Goal: Information Seeking & Learning: Find specific fact

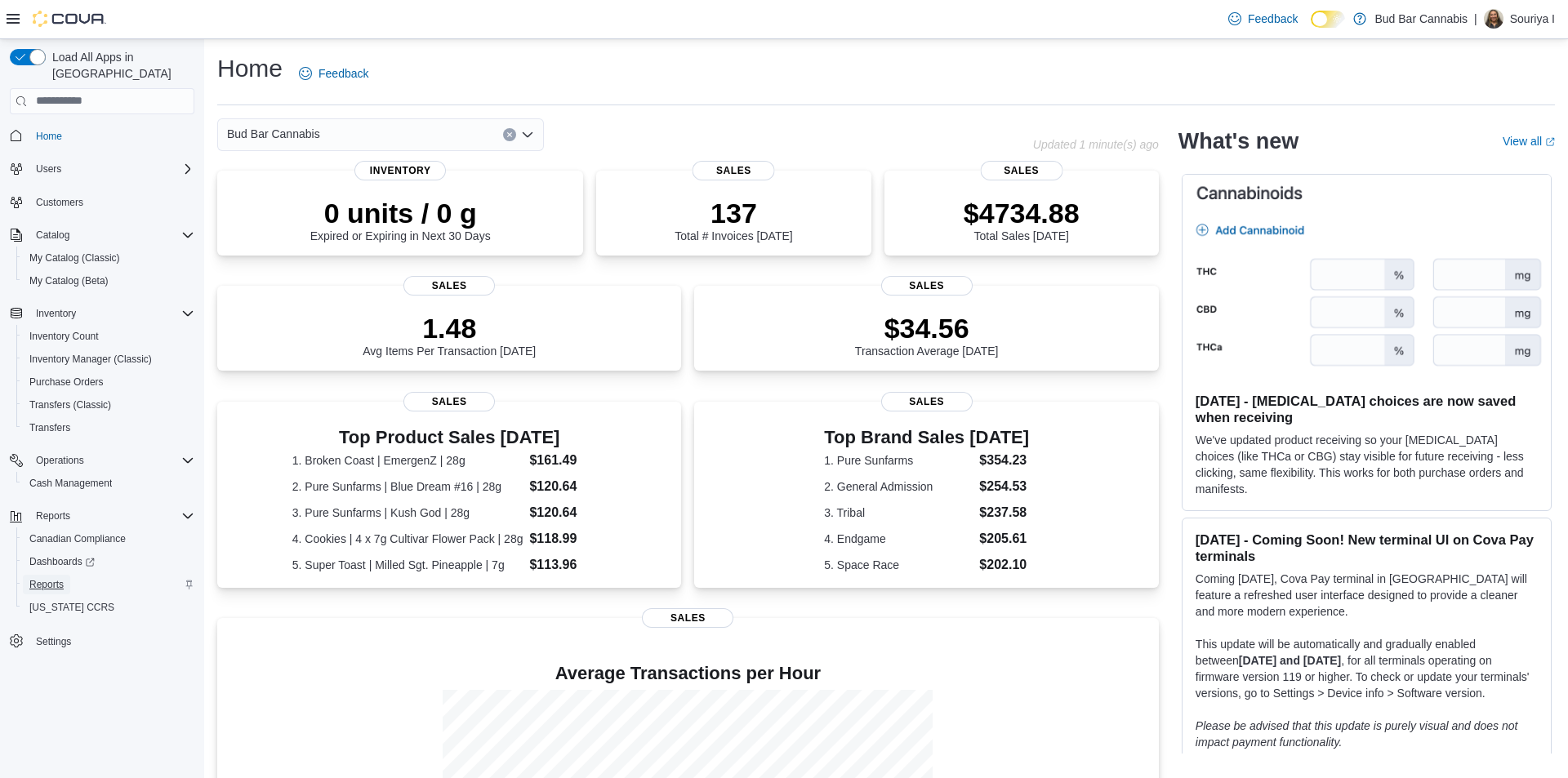
click at [55, 578] on span "Reports" at bounding box center [46, 585] width 34 height 13
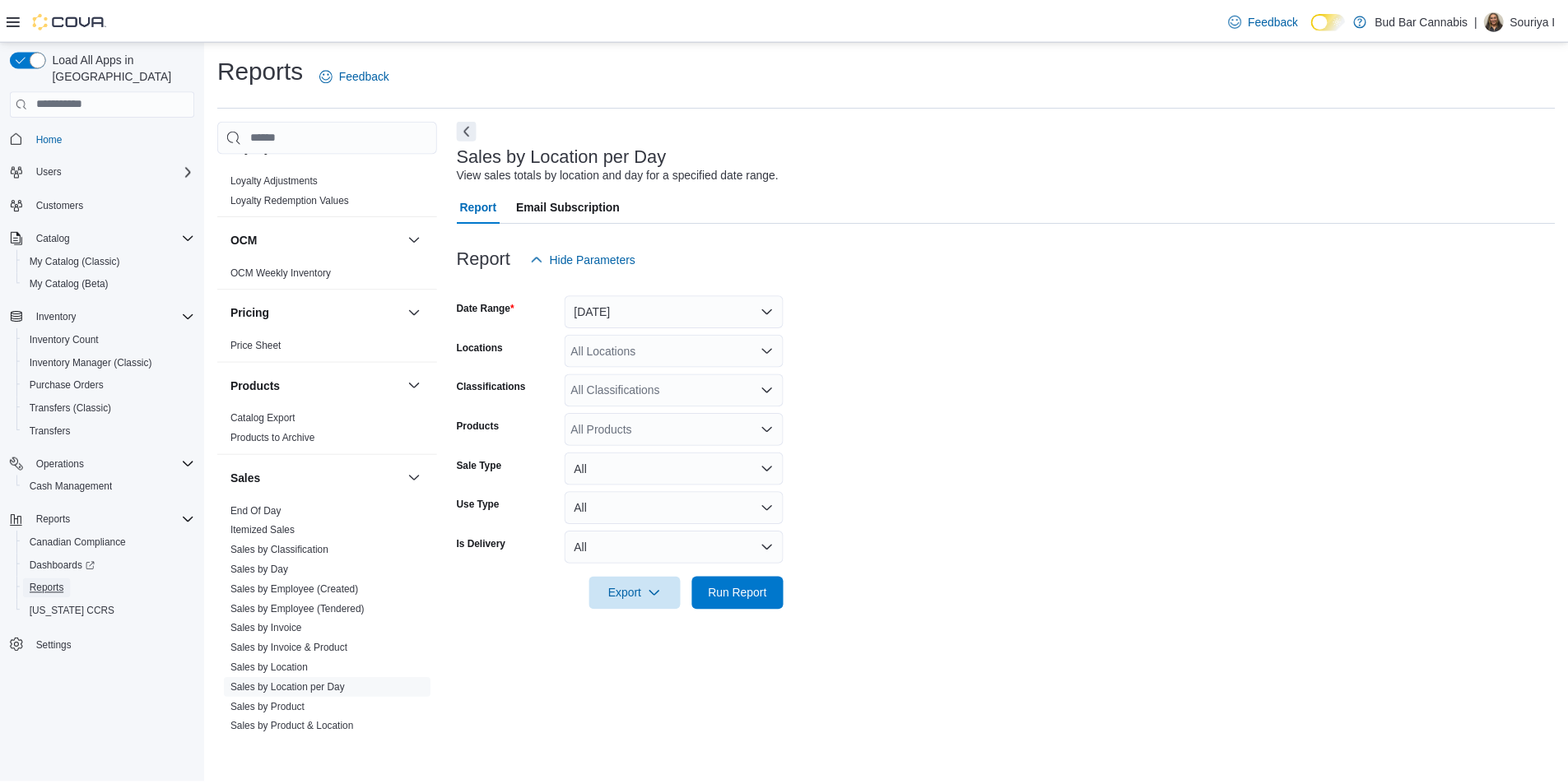
scroll to position [999, 0]
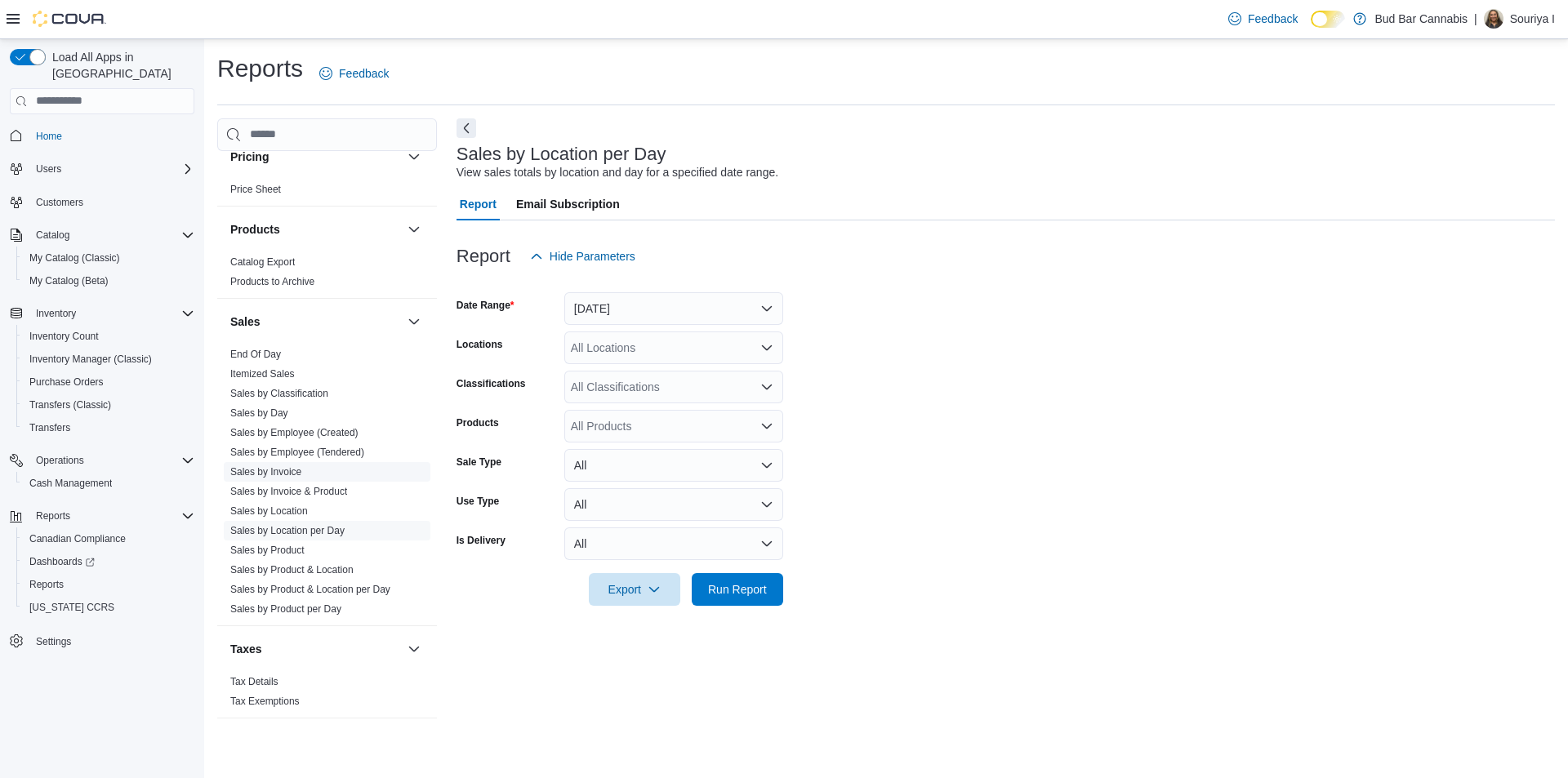
click at [309, 475] on span "Sales by Invoice" at bounding box center [327, 473] width 206 height 20
click at [688, 298] on button "Yesterday" at bounding box center [673, 308] width 219 height 32
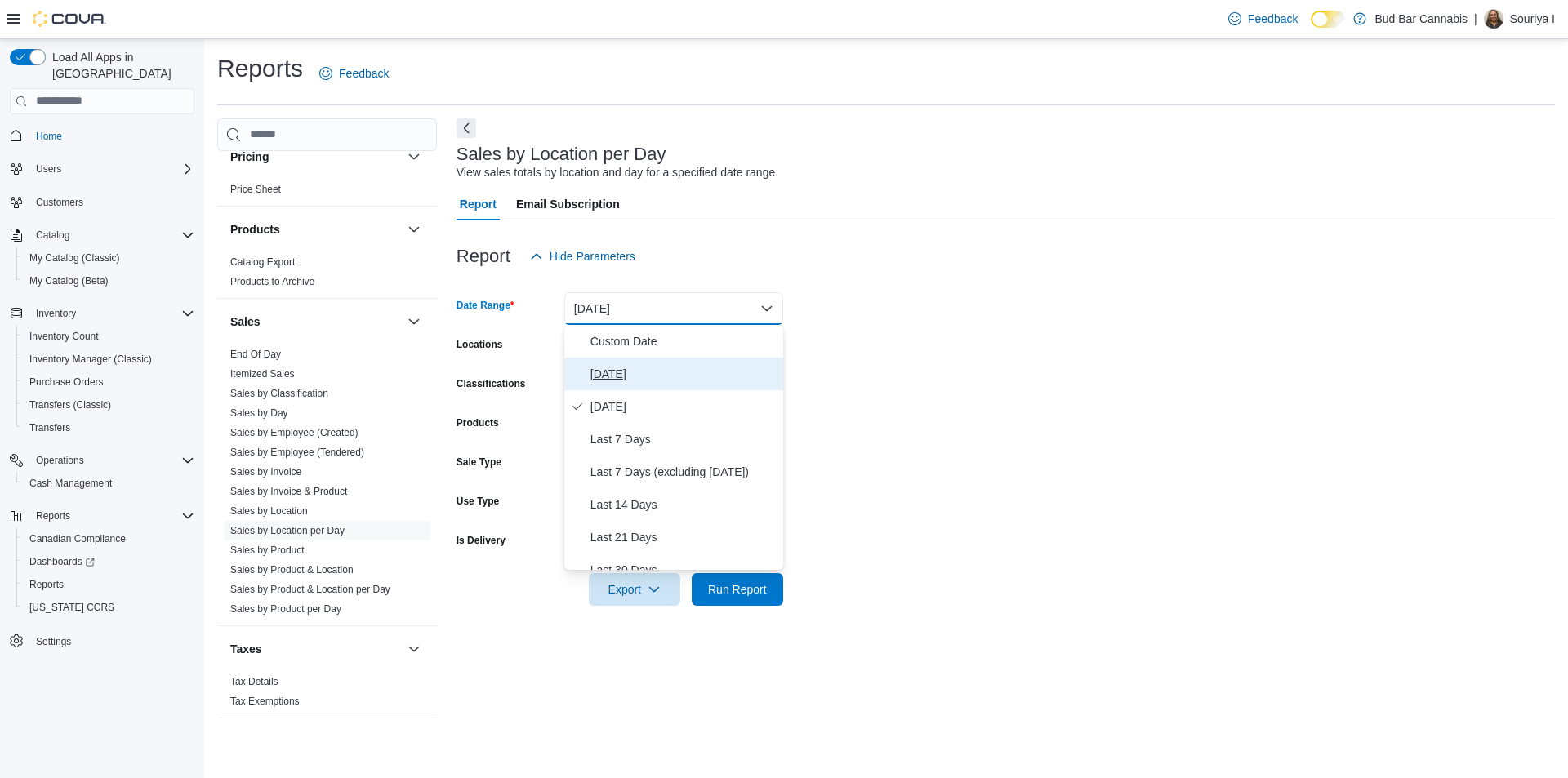
click at [648, 376] on span "Today" at bounding box center [684, 374] width 186 height 20
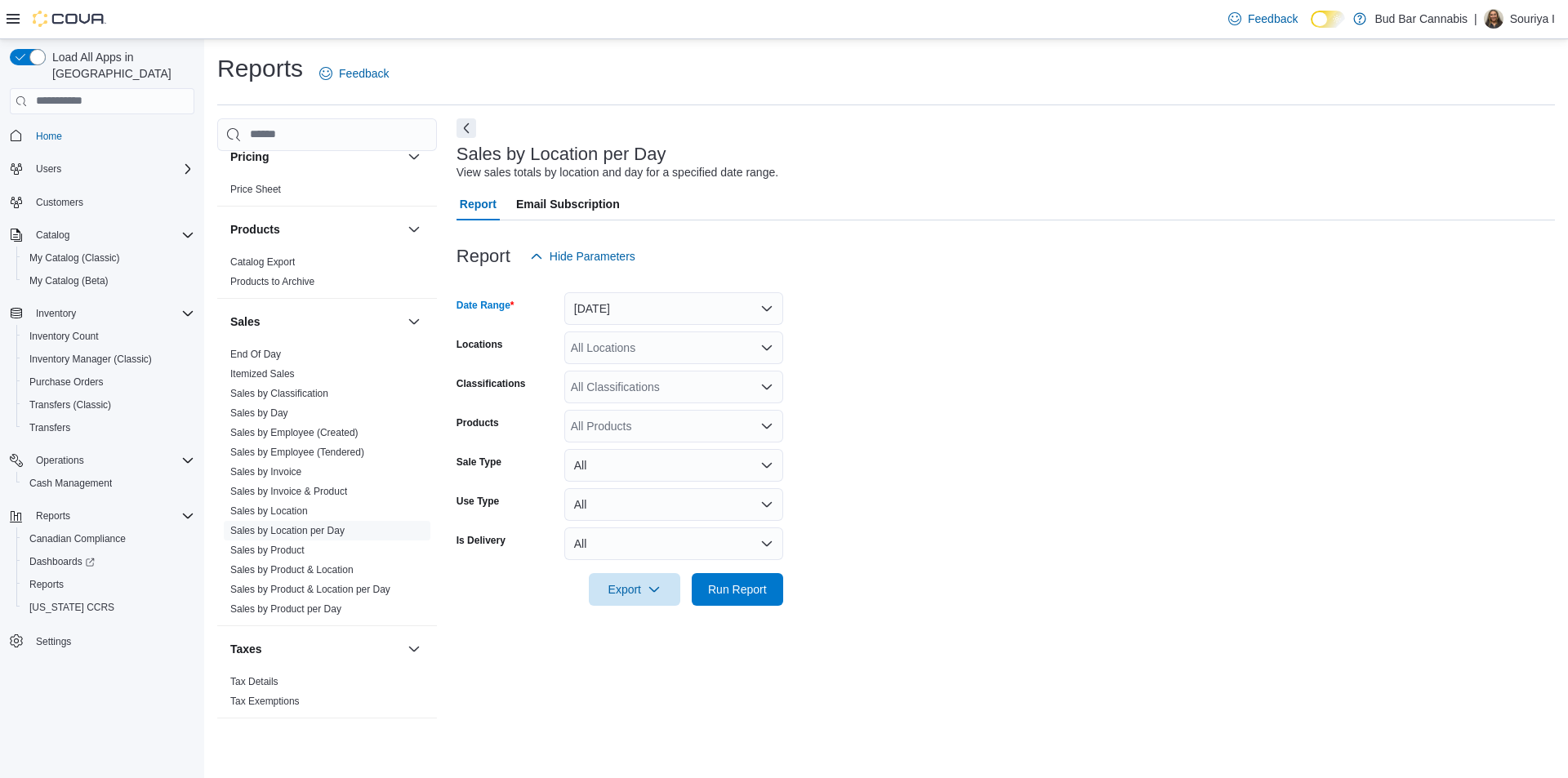
click at [642, 346] on div "All Locations" at bounding box center [673, 348] width 219 height 32
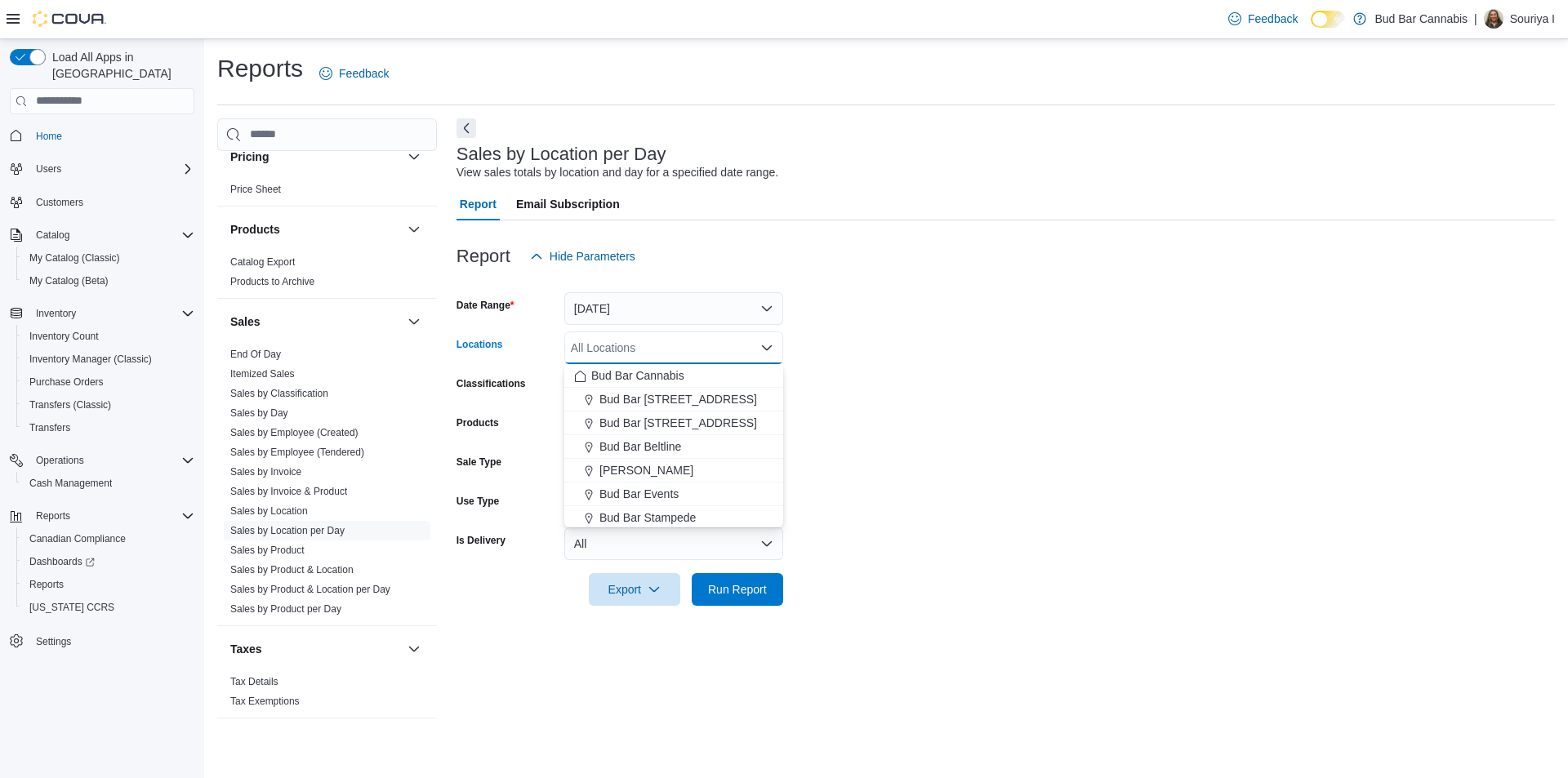
click at [643, 508] on button "Bud Bar Stampede" at bounding box center [673, 518] width 219 height 23
click at [896, 572] on div at bounding box center [1006, 567] width 1098 height 13
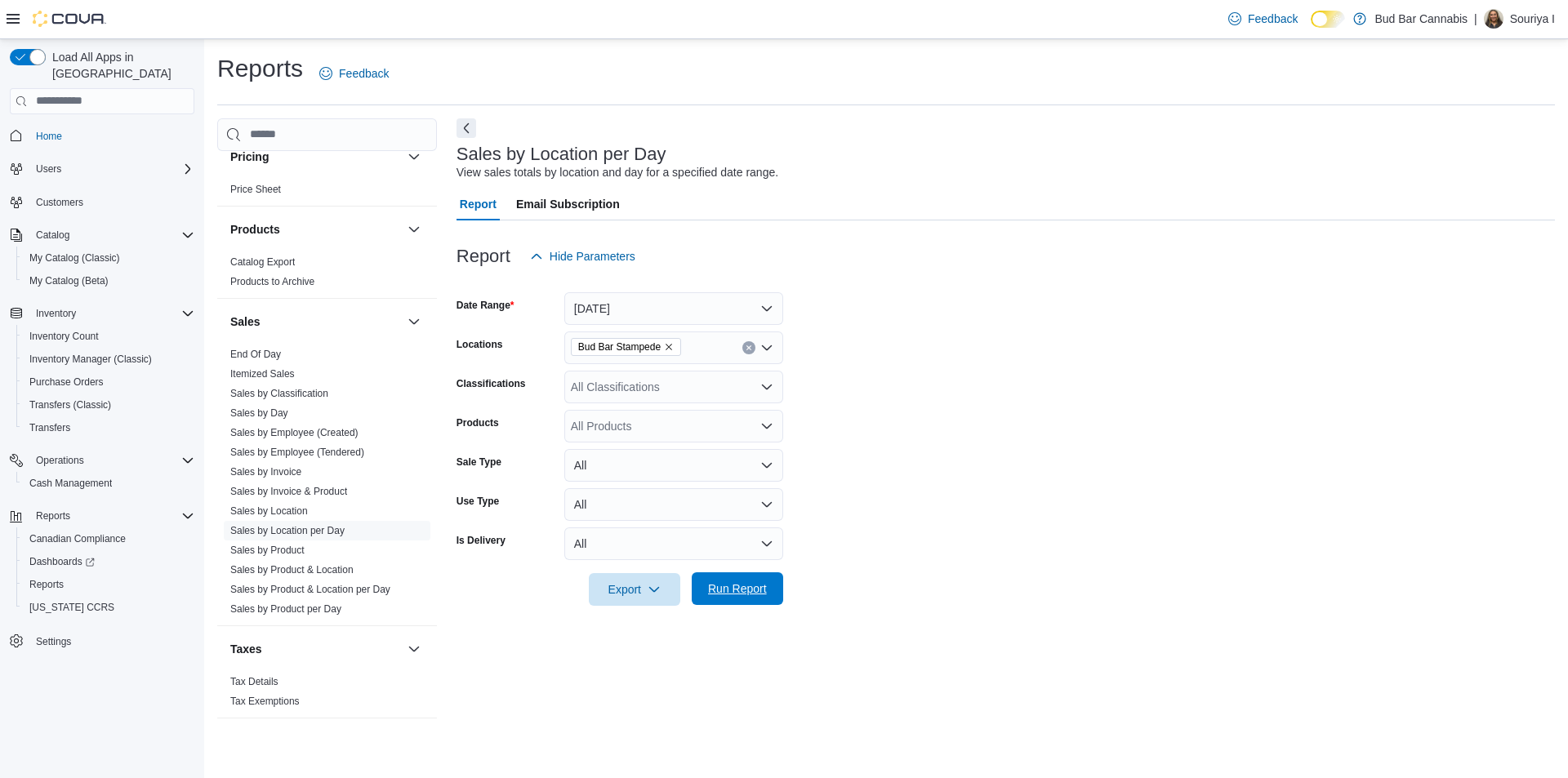
click at [757, 598] on span "Run Report" at bounding box center [737, 588] width 72 height 32
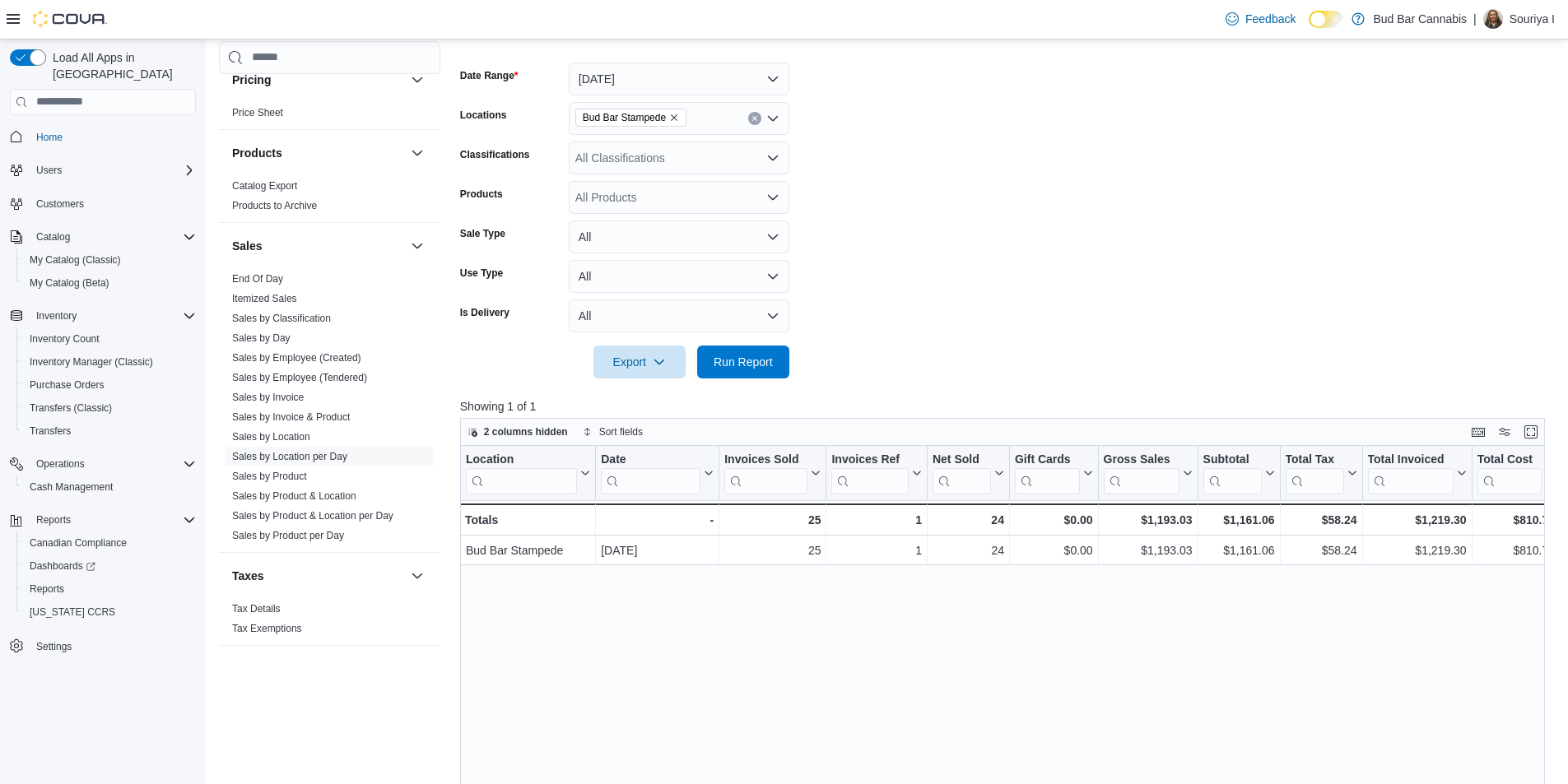
scroll to position [236, 0]
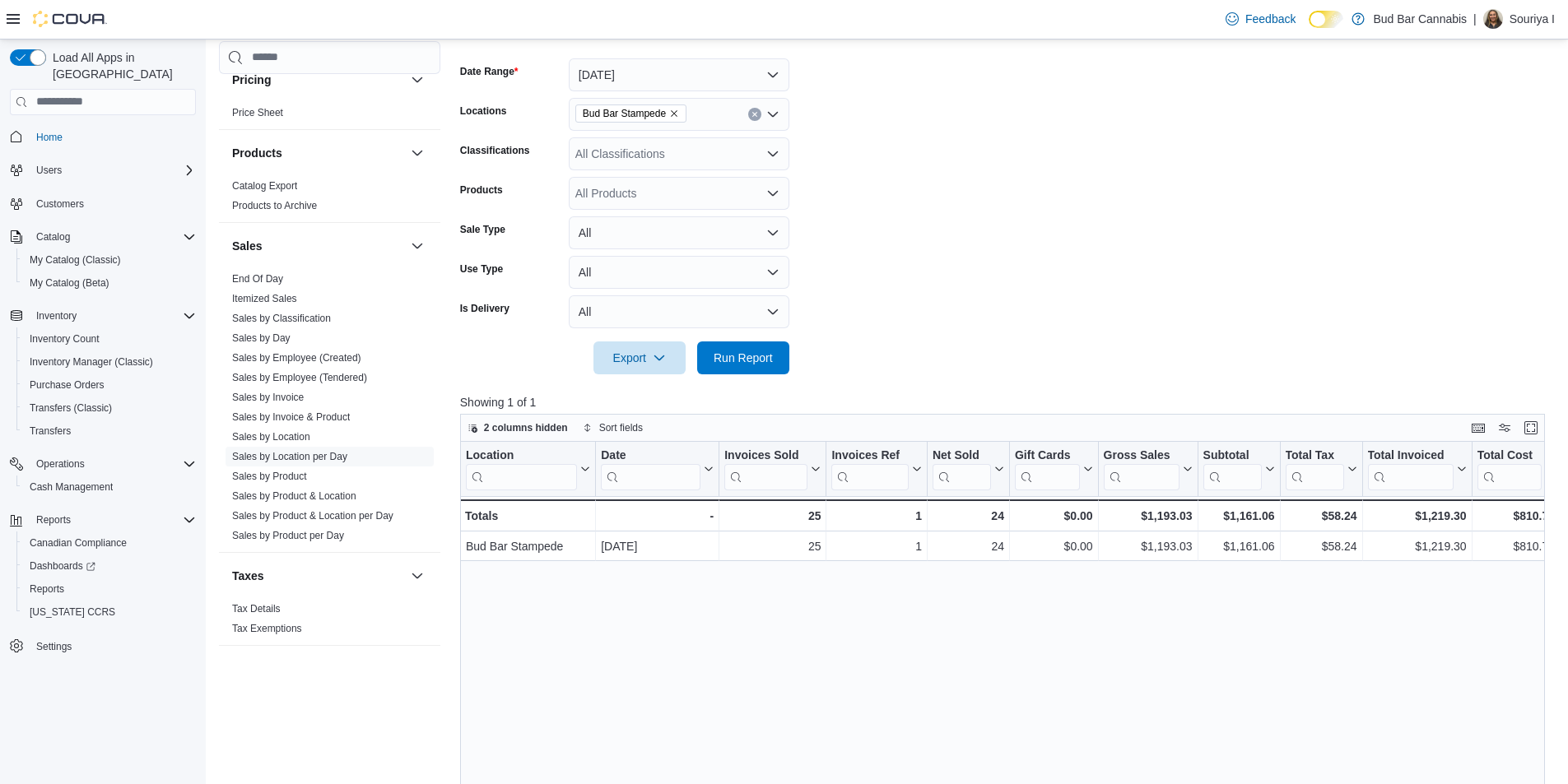
click at [781, 376] on div at bounding box center [1008, 385] width 1096 height 20
click at [771, 366] on span "Run Report" at bounding box center [743, 357] width 60 height 17
click at [305, 402] on span "Sales by Invoice" at bounding box center [330, 397] width 208 height 20
click at [300, 394] on link "Sales by Invoice" at bounding box center [267, 397] width 71 height 12
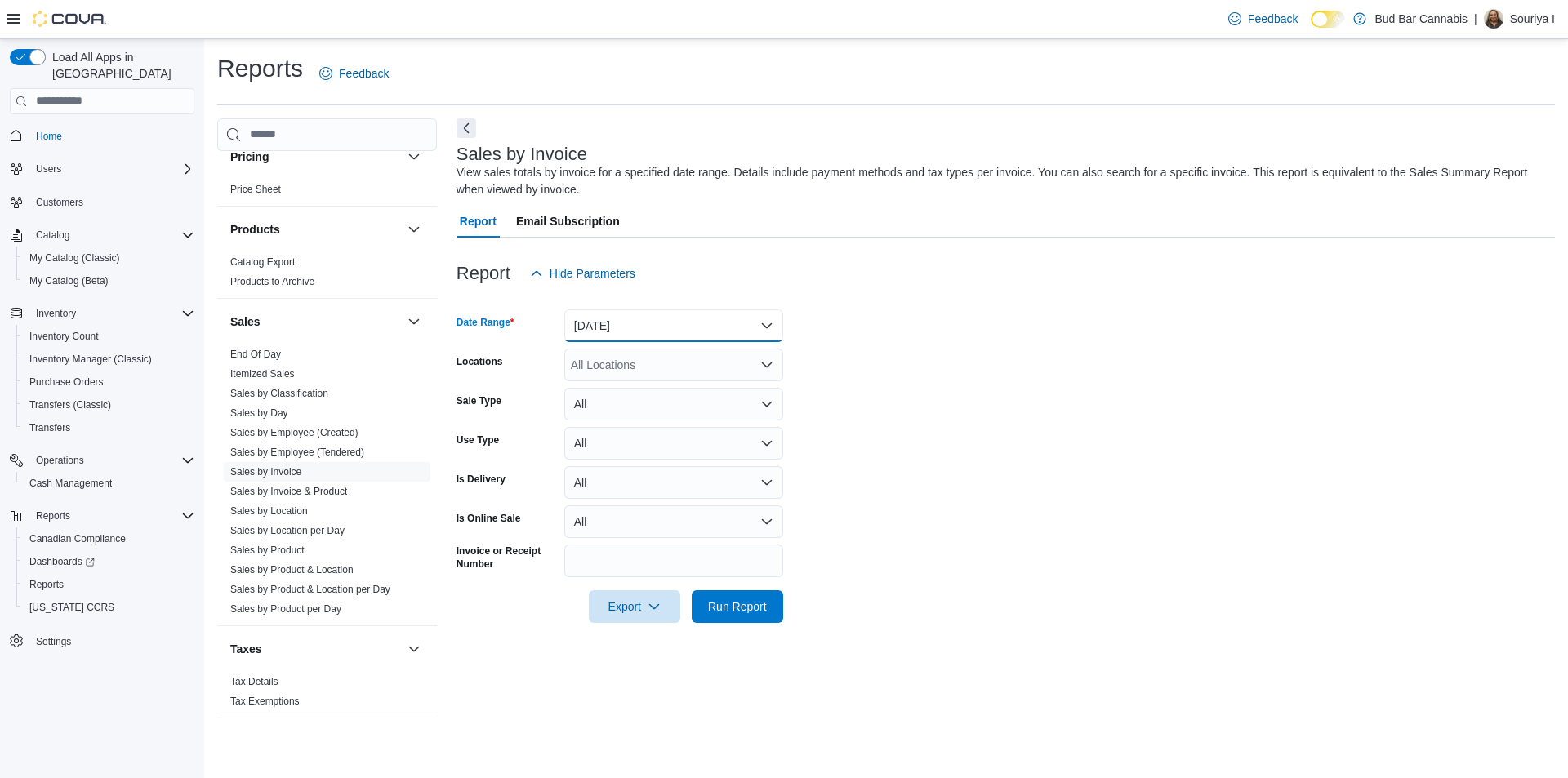
click at [742, 315] on button "Yesterday" at bounding box center [673, 325] width 219 height 32
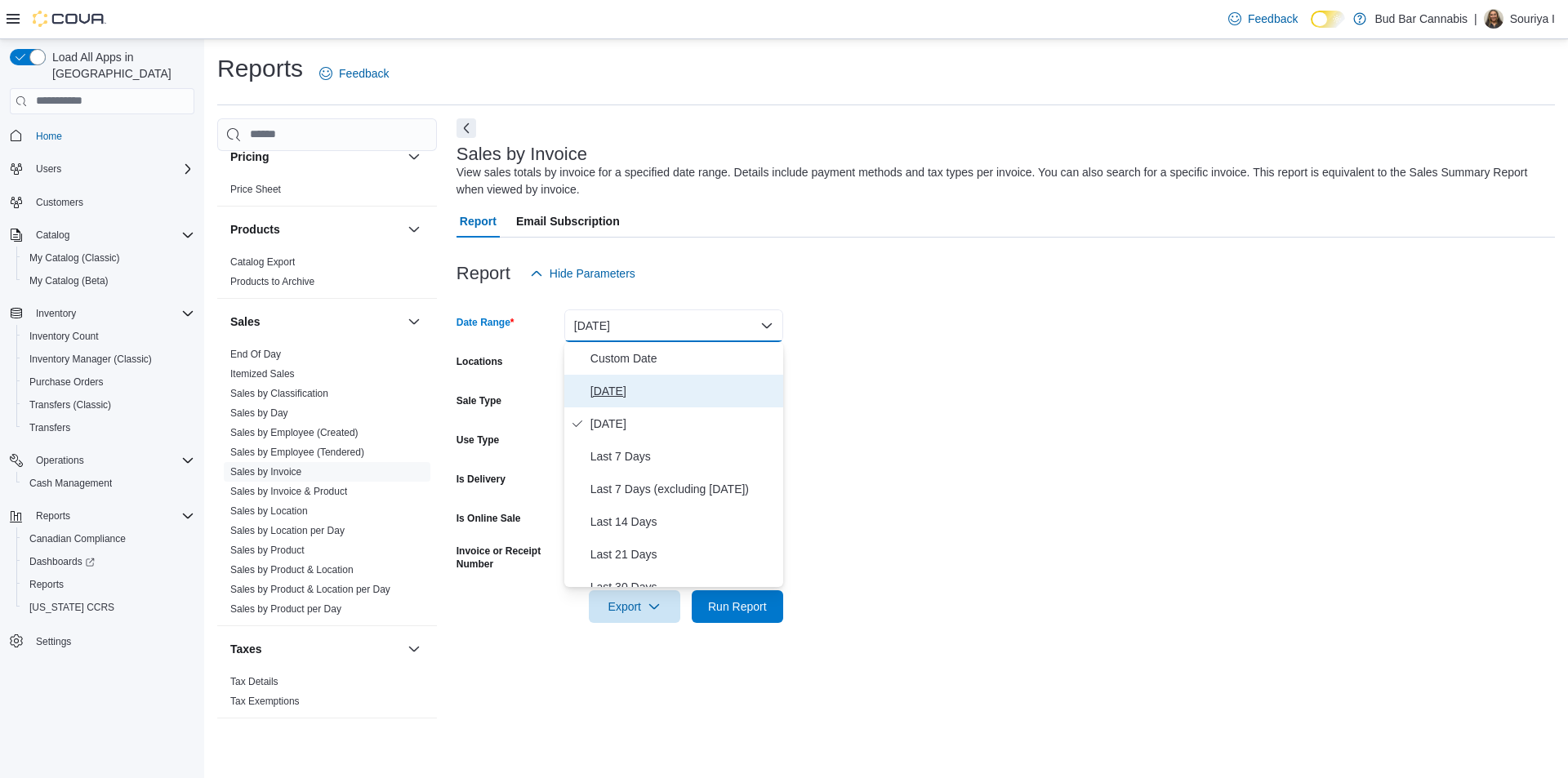
click at [667, 401] on button "Today" at bounding box center [673, 391] width 219 height 32
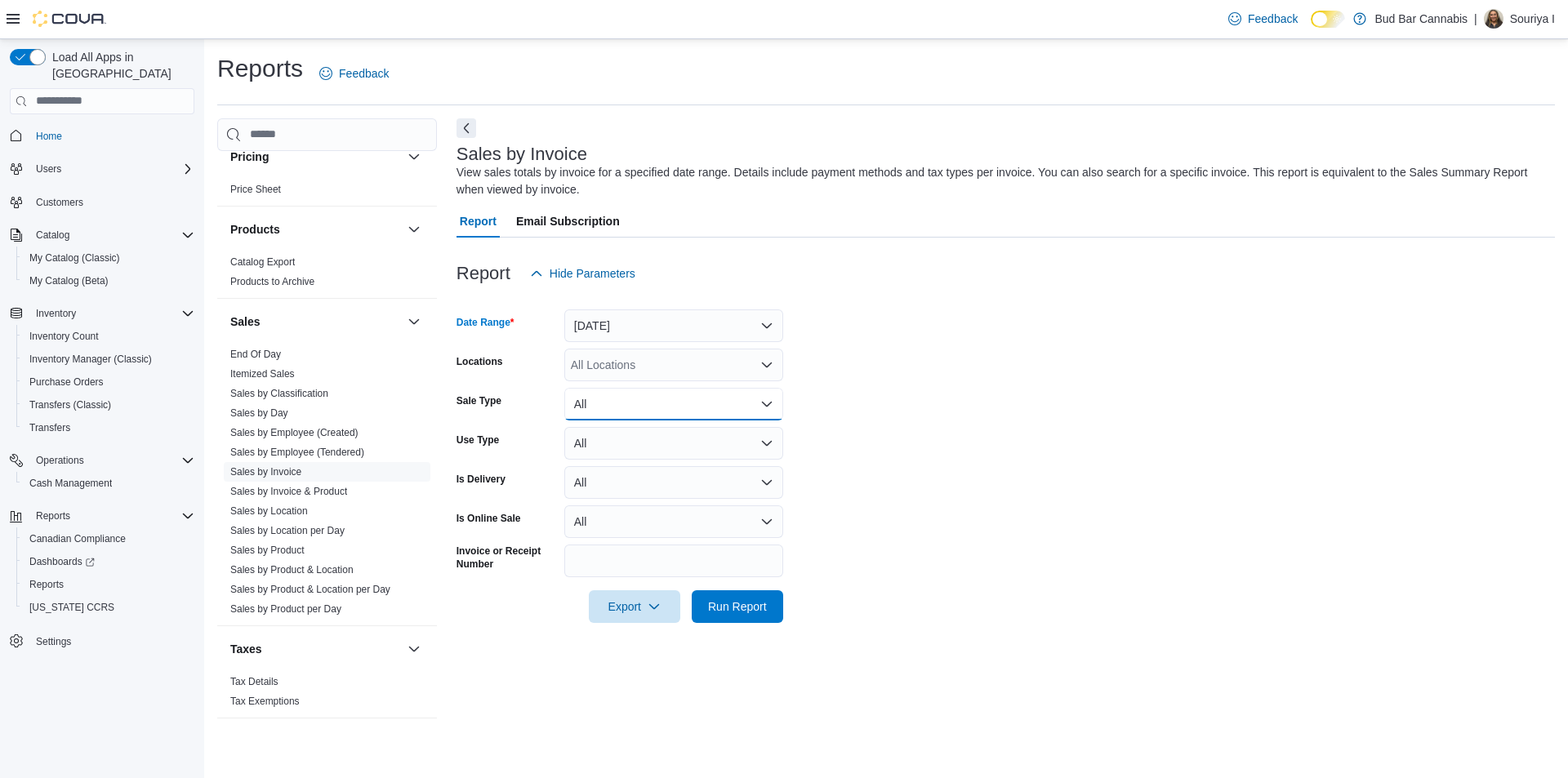
drag, startPoint x: 673, startPoint y: 409, endPoint x: 673, endPoint y: 397, distance: 12.0
click at [673, 407] on button "All" at bounding box center [673, 404] width 219 height 32
click at [676, 368] on div "All Locations" at bounding box center [673, 364] width 219 height 32
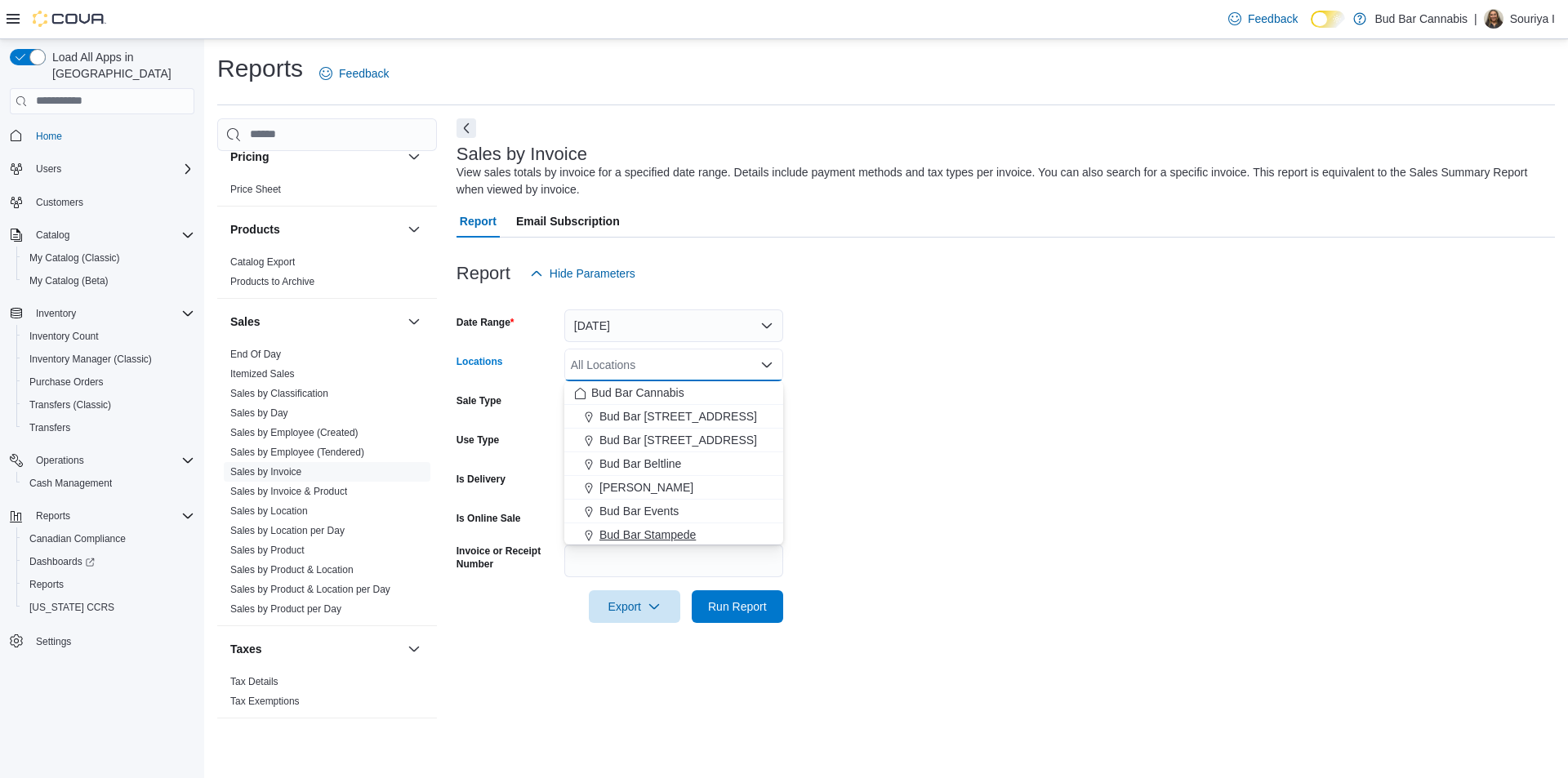
click at [662, 533] on span "Bud Bar Stampede" at bounding box center [647, 535] width 96 height 17
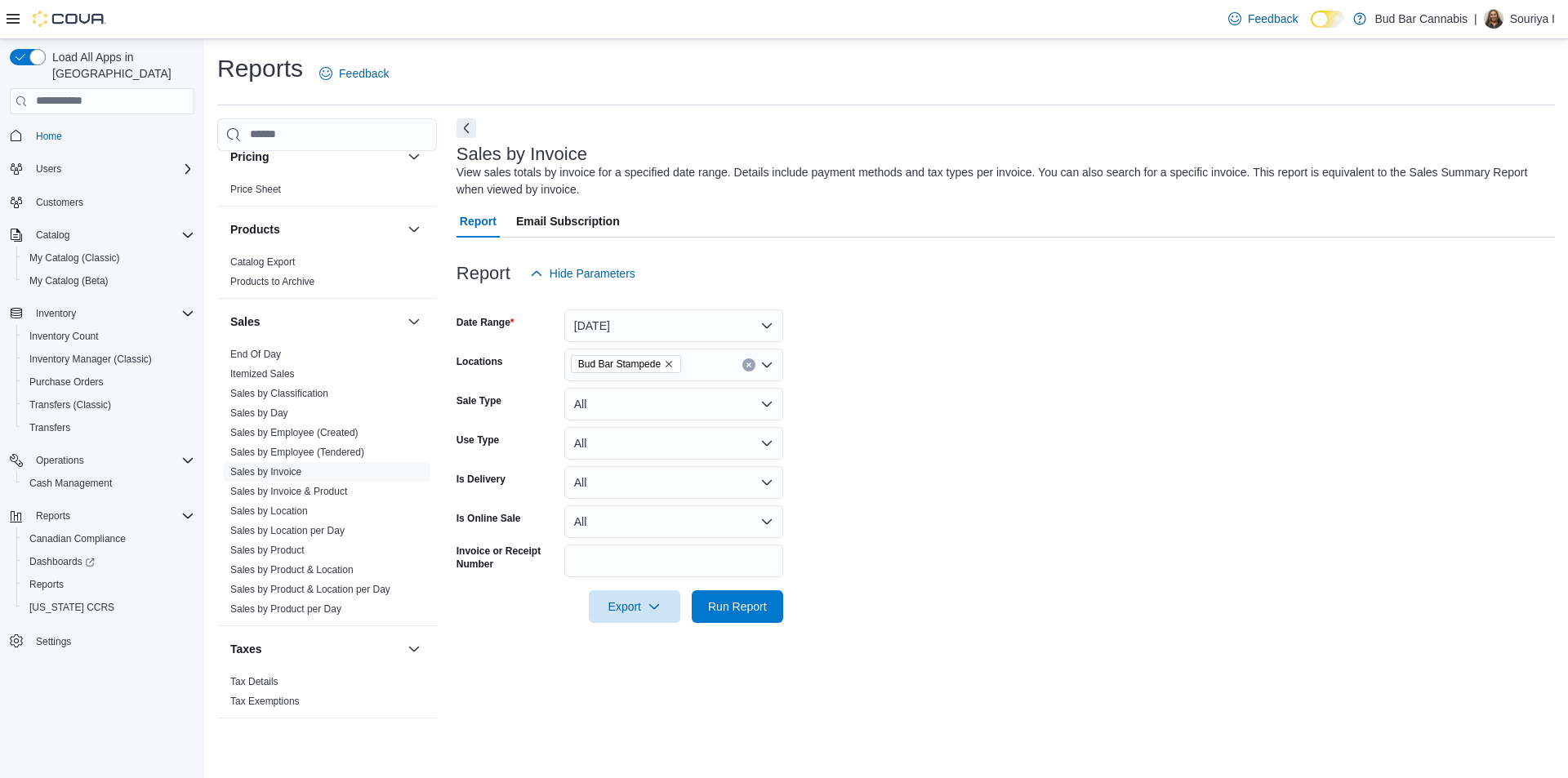
click at [747, 627] on div at bounding box center [1006, 633] width 1098 height 20
drag, startPoint x: 749, startPoint y: 617, endPoint x: 759, endPoint y: 600, distance: 19.7
click at [753, 613] on span "Run Report" at bounding box center [737, 606] width 72 height 32
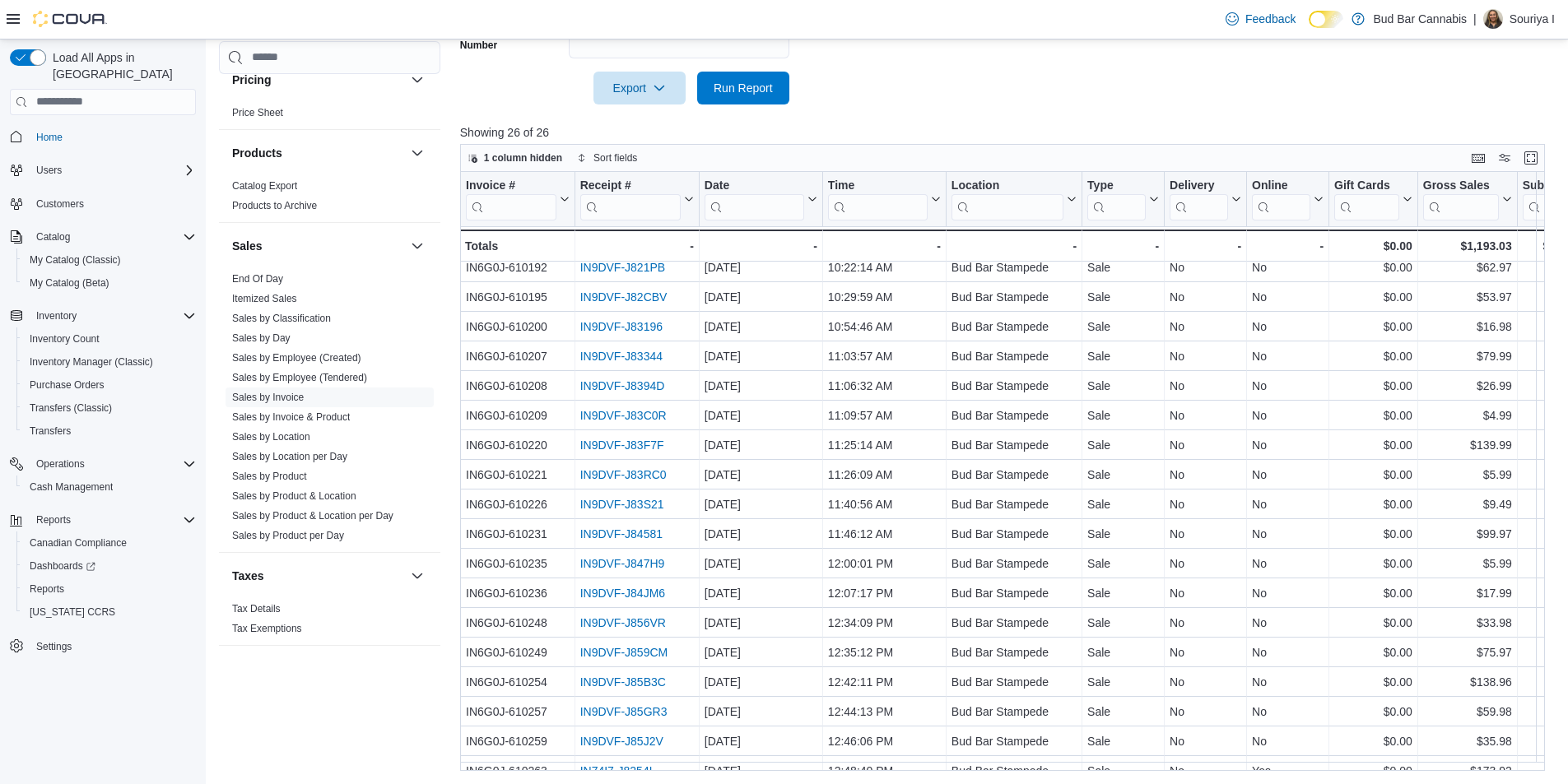
scroll to position [269, 0]
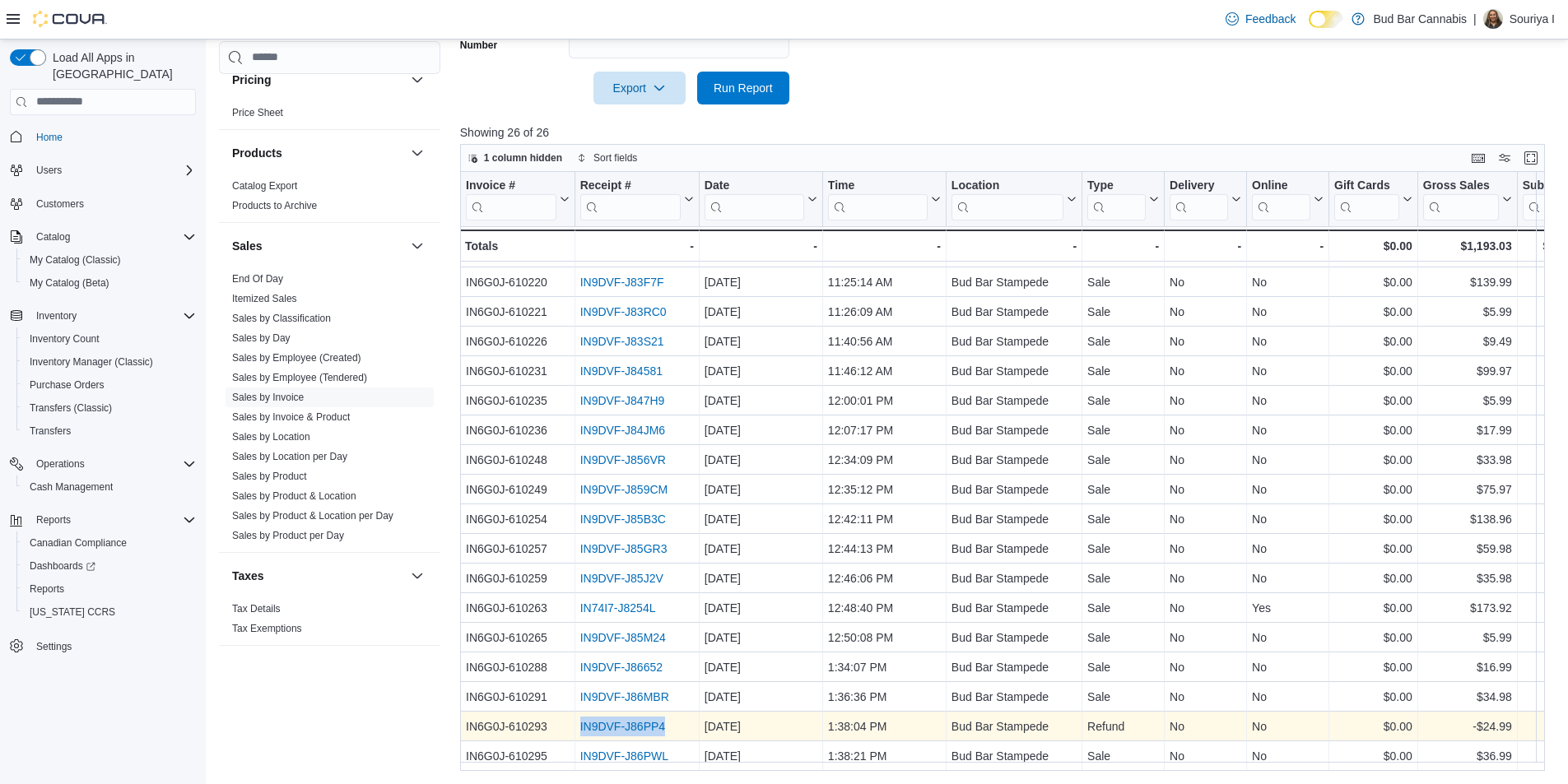
drag, startPoint x: 675, startPoint y: 721, endPoint x: 581, endPoint y: 720, distance: 94.0
click at [581, 720] on div "IN9DVF-J86PP4" at bounding box center [636, 727] width 113 height 20
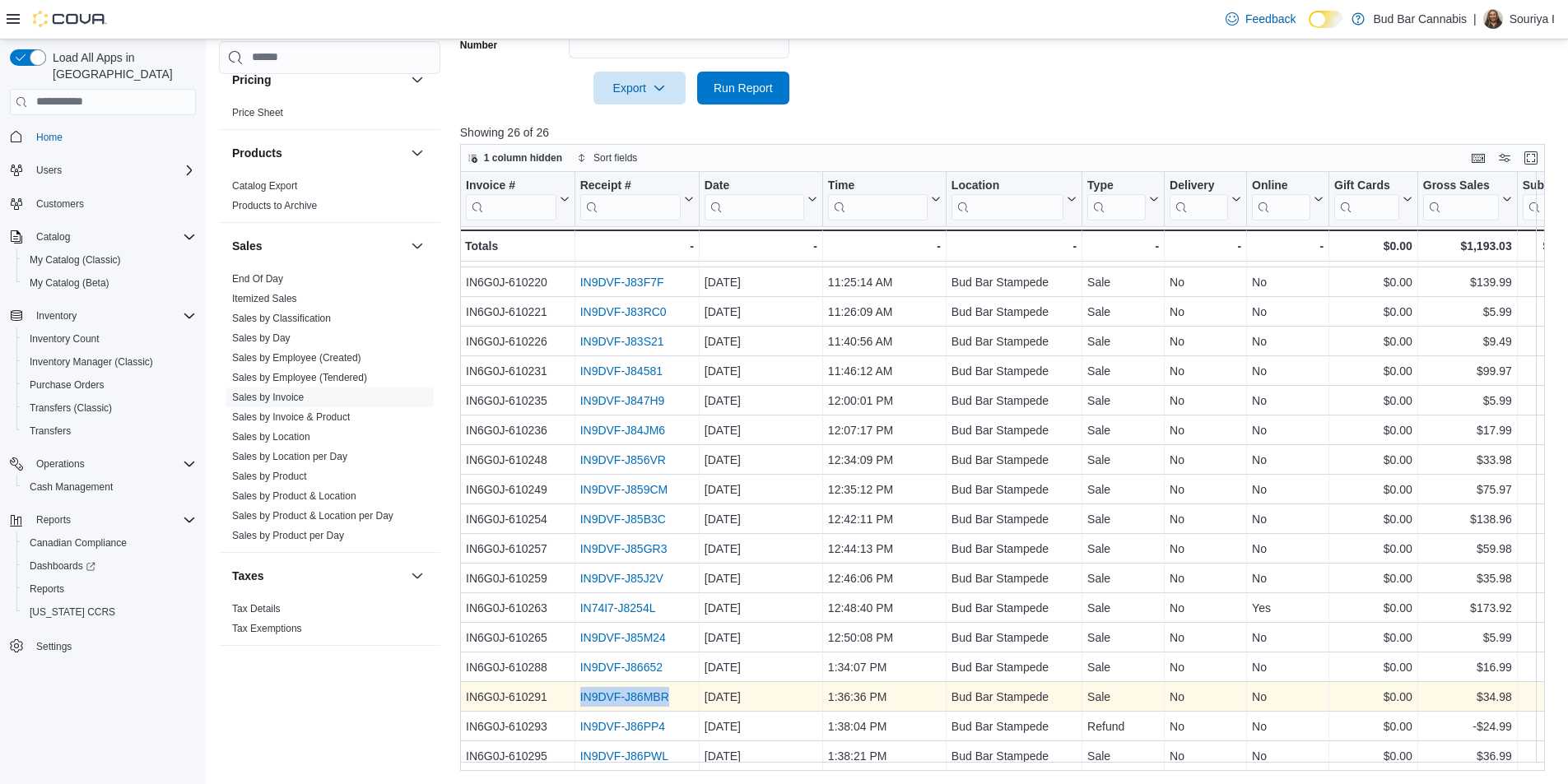
drag, startPoint x: 655, startPoint y: 687, endPoint x: 575, endPoint y: 688, distance: 80.0
click at [575, 688] on div "IN9DVF-J86MBR - Receipt # URL, column 2, row 24" at bounding box center [636, 697] width 124 height 29
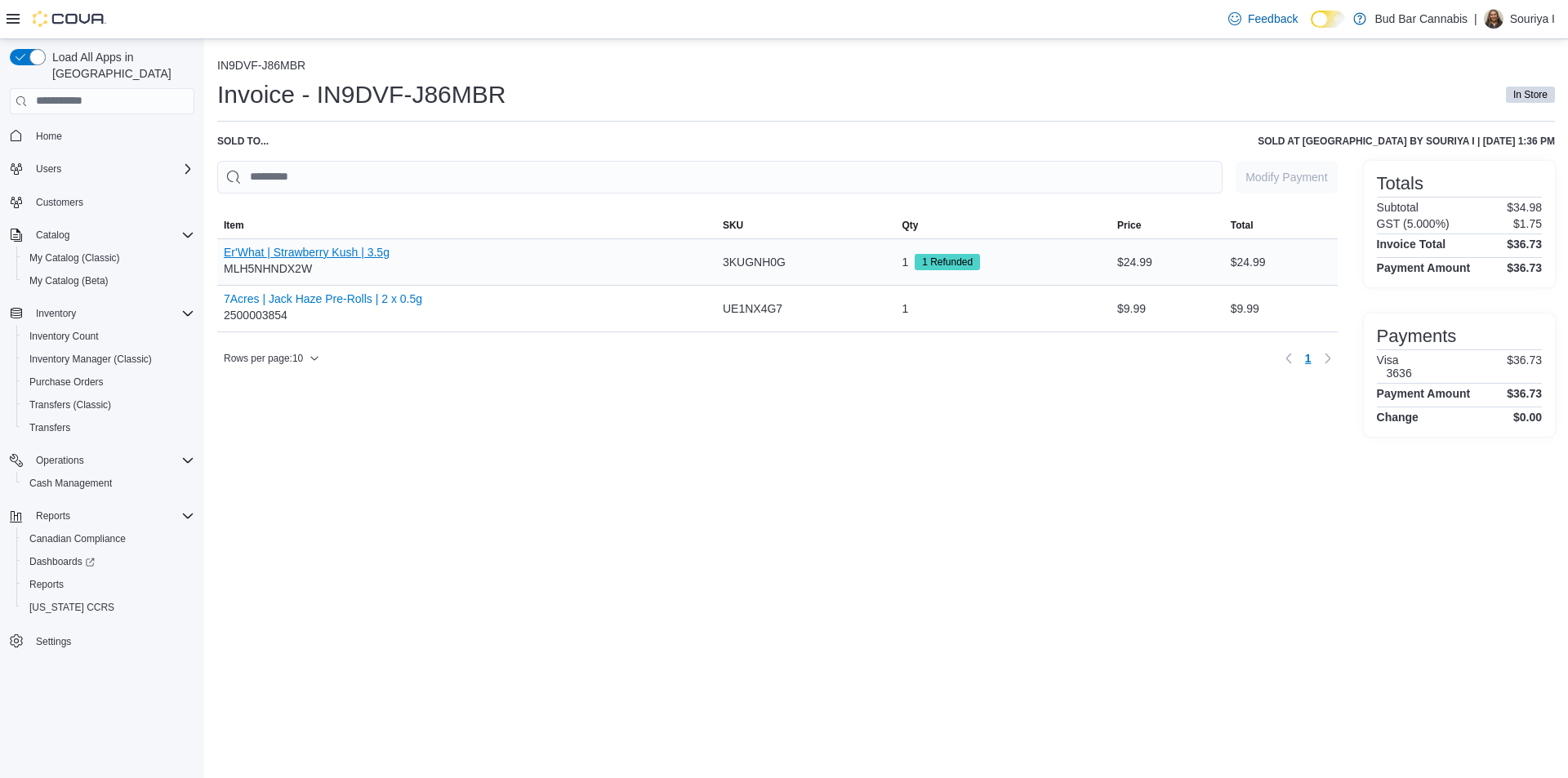
click at [356, 245] on div "Er'What | Strawberry Kush | 3.5g MLH5NHNDX2W" at bounding box center [467, 262] width 499 height 46
click at [355, 253] on button "Er'What | Strawberry Kush | 3.5g" at bounding box center [306, 252] width 166 height 13
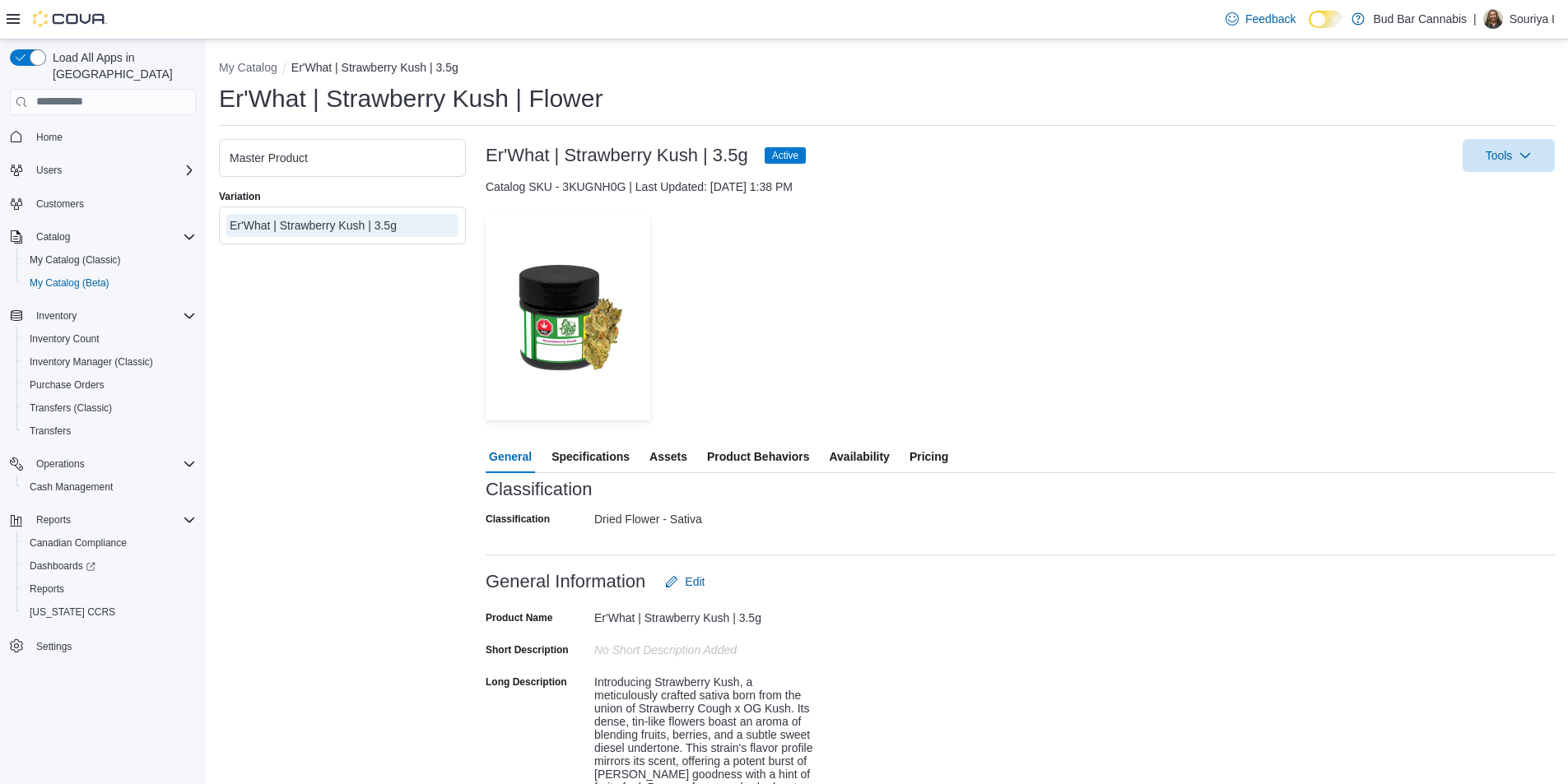
click at [382, 226] on div "Er'What | Strawberry Kush | 3.5g" at bounding box center [342, 226] width 226 height 17
click at [356, 323] on div "Master Product Variation Er'What | Strawberry Kush | 3.5g" at bounding box center [342, 753] width 247 height 1228
click at [610, 465] on span "Specifications" at bounding box center [590, 456] width 78 height 33
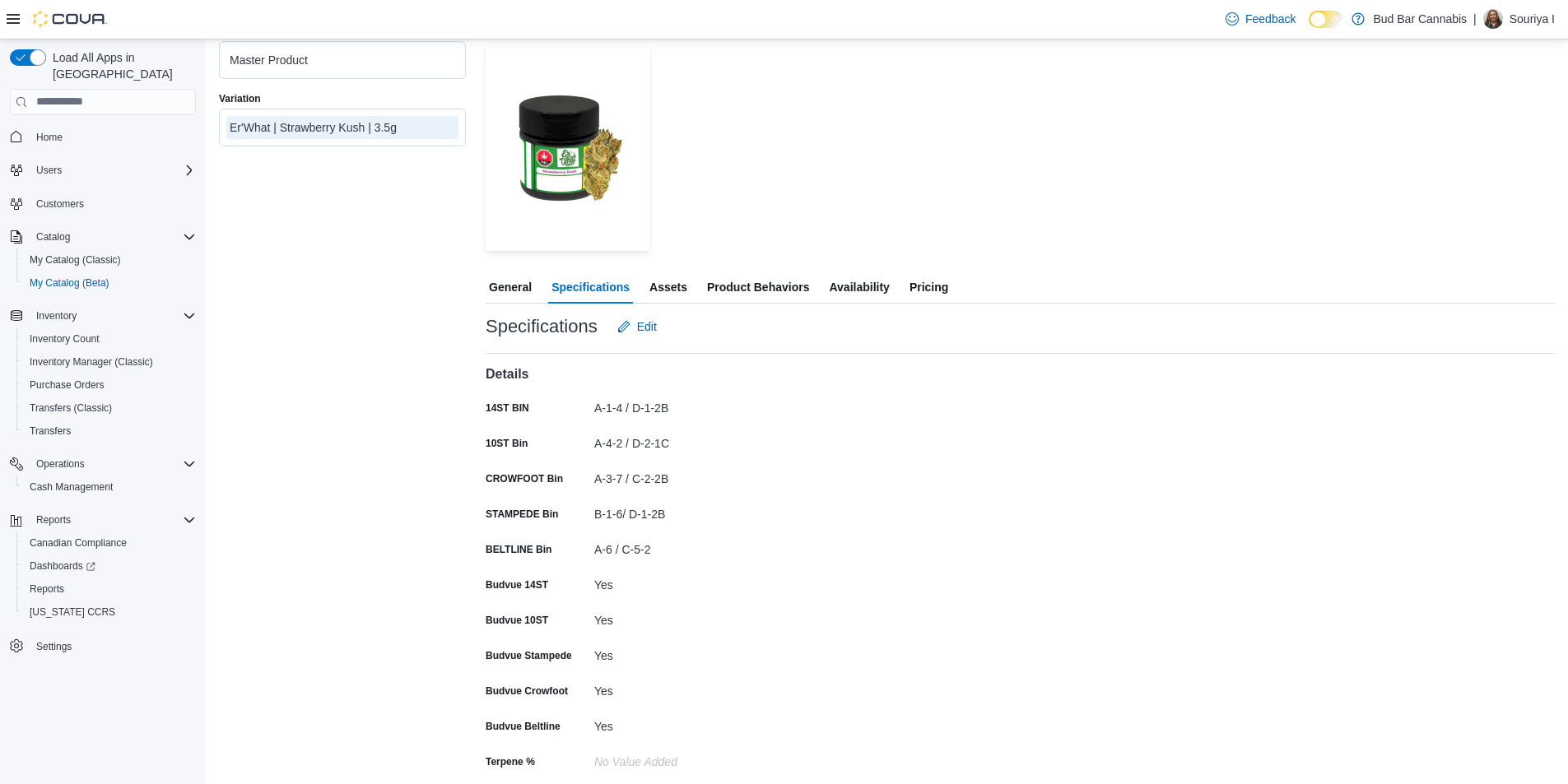
scroll to position [173, 0]
click at [505, 282] on span "General" at bounding box center [510, 283] width 43 height 33
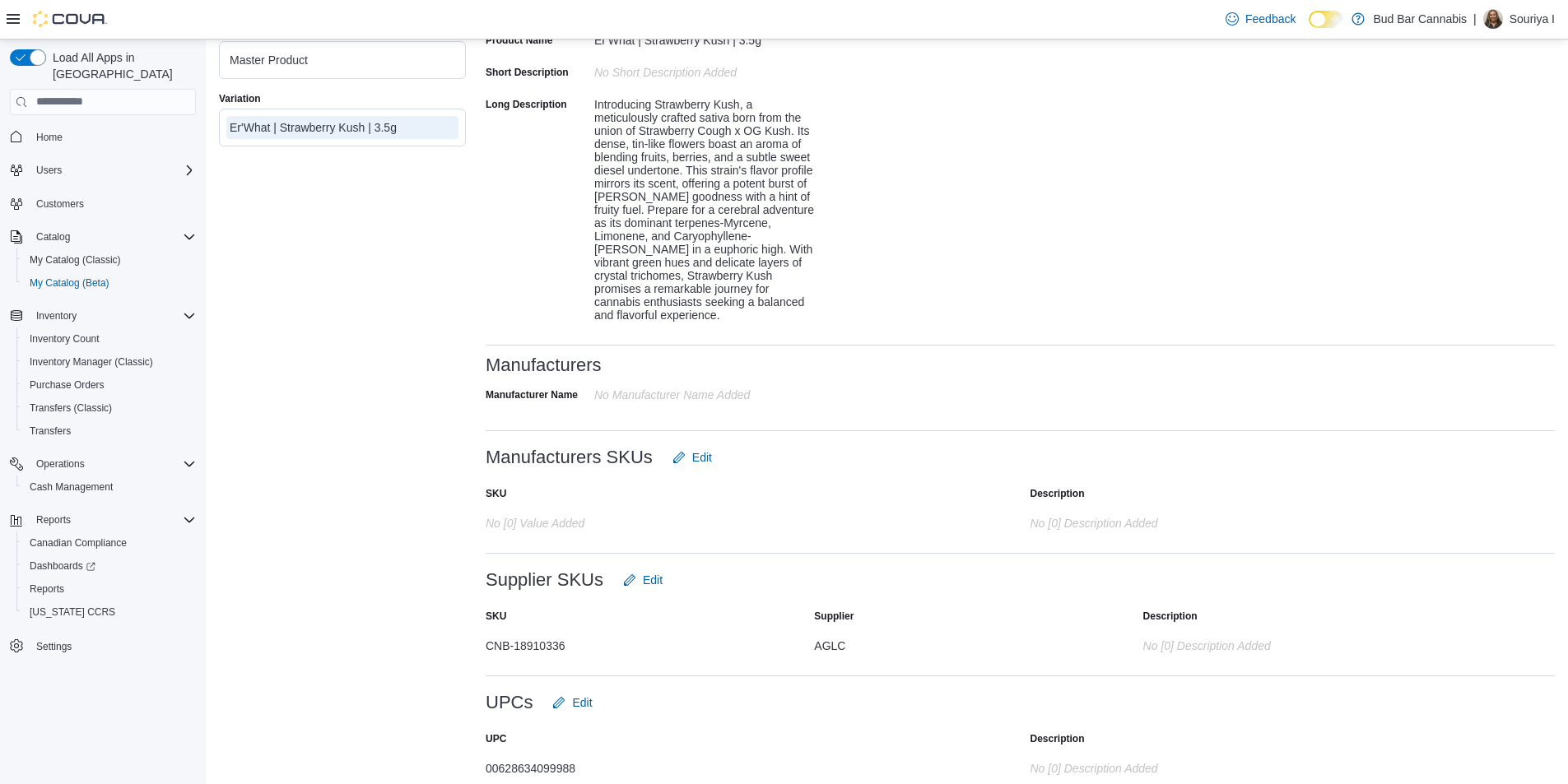
scroll to position [582, 0]
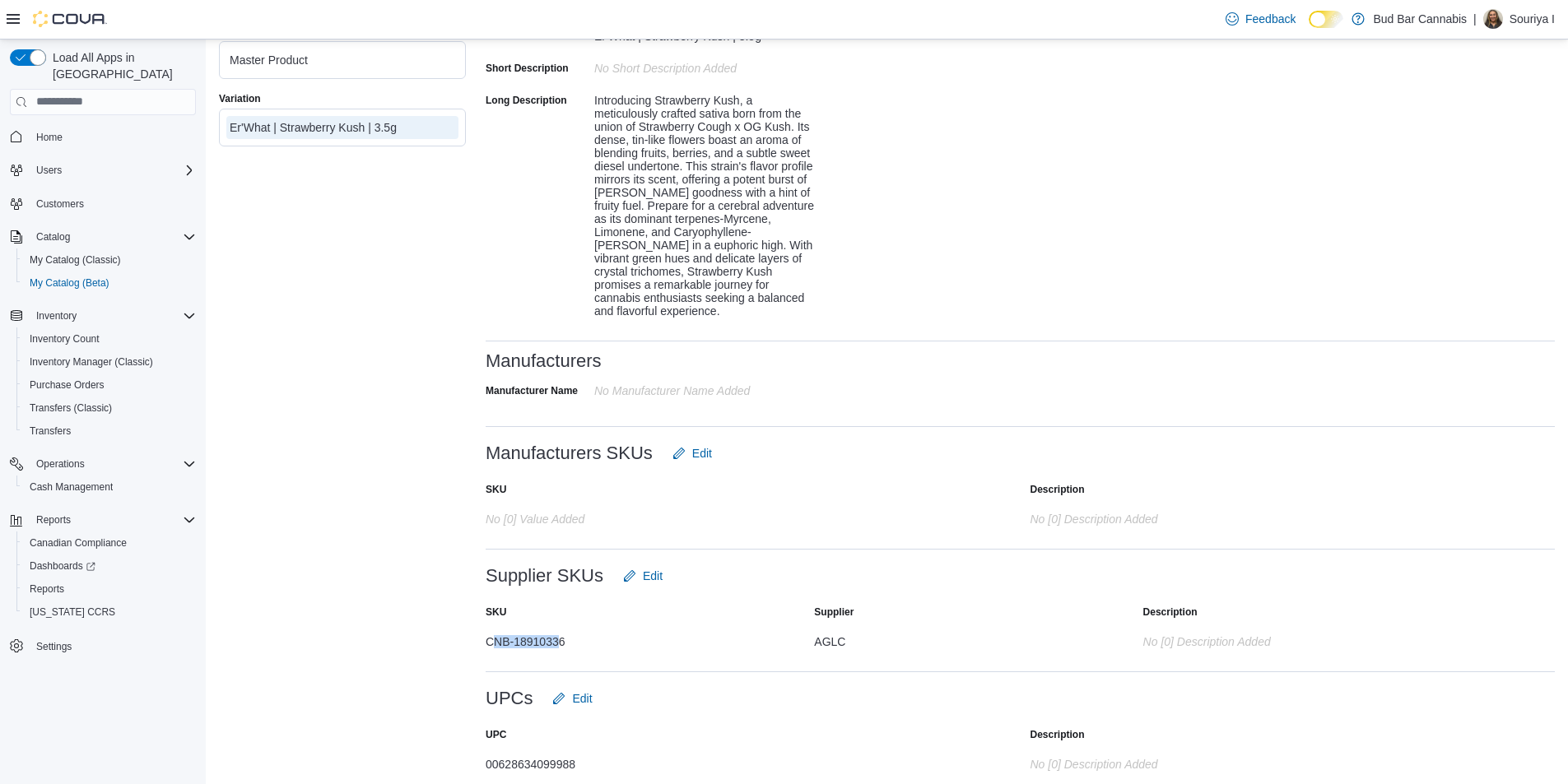
drag, startPoint x: 560, startPoint y: 625, endPoint x: 564, endPoint y: 641, distance: 16.5
click at [524, 639] on div "SKU Supplier Description CNB-18910336 AGLC No [0] description added" at bounding box center [1020, 627] width 1069 height 69
click at [562, 629] on div "CNB-18910336" at bounding box center [640, 639] width 309 height 20
drag, startPoint x: 581, startPoint y: 628, endPoint x: 486, endPoint y: 631, distance: 95.0
click at [486, 631] on div "CNB-18910336" at bounding box center [640, 639] width 309 height 20
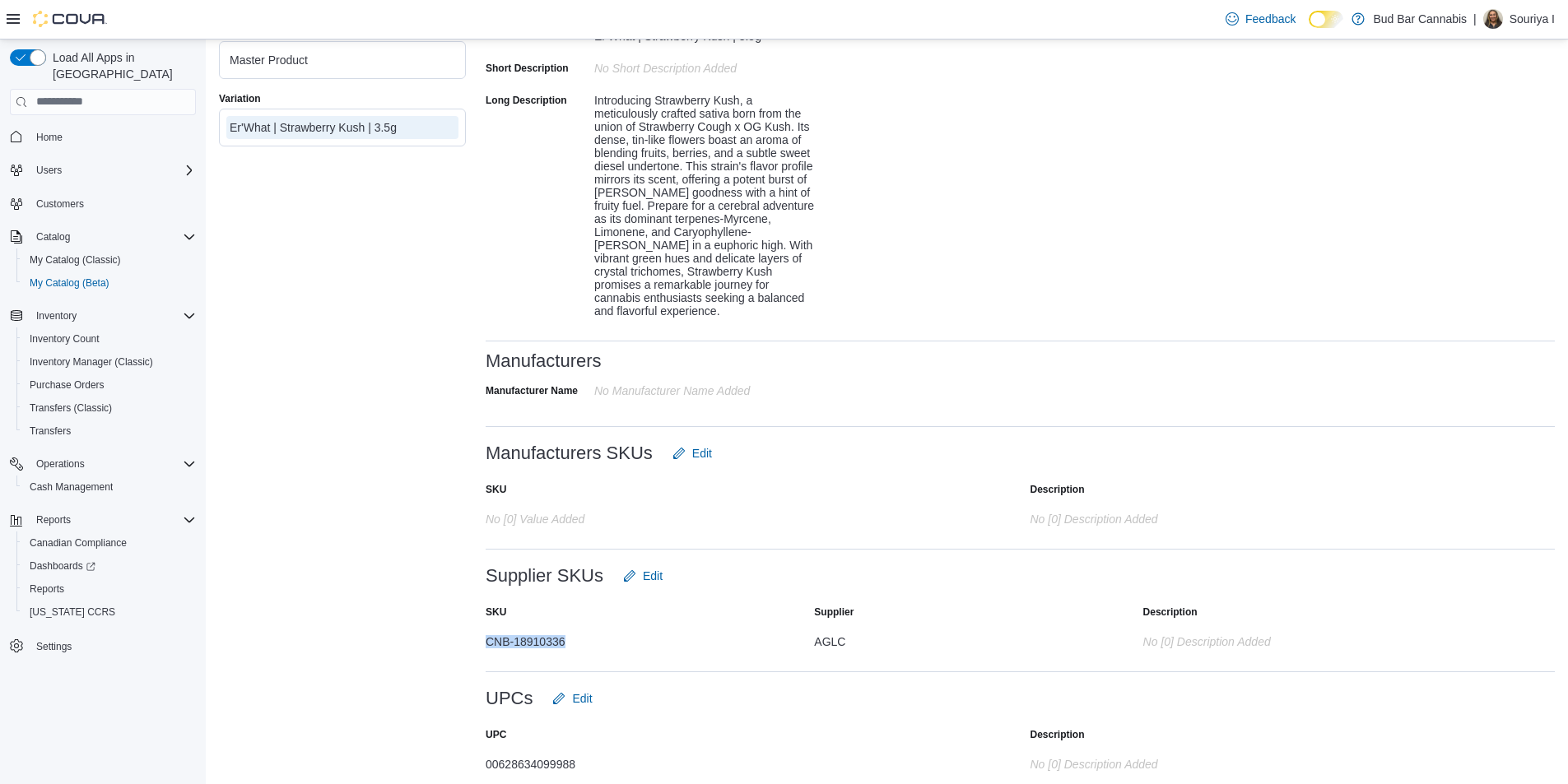
copy div "CNB-18910336"
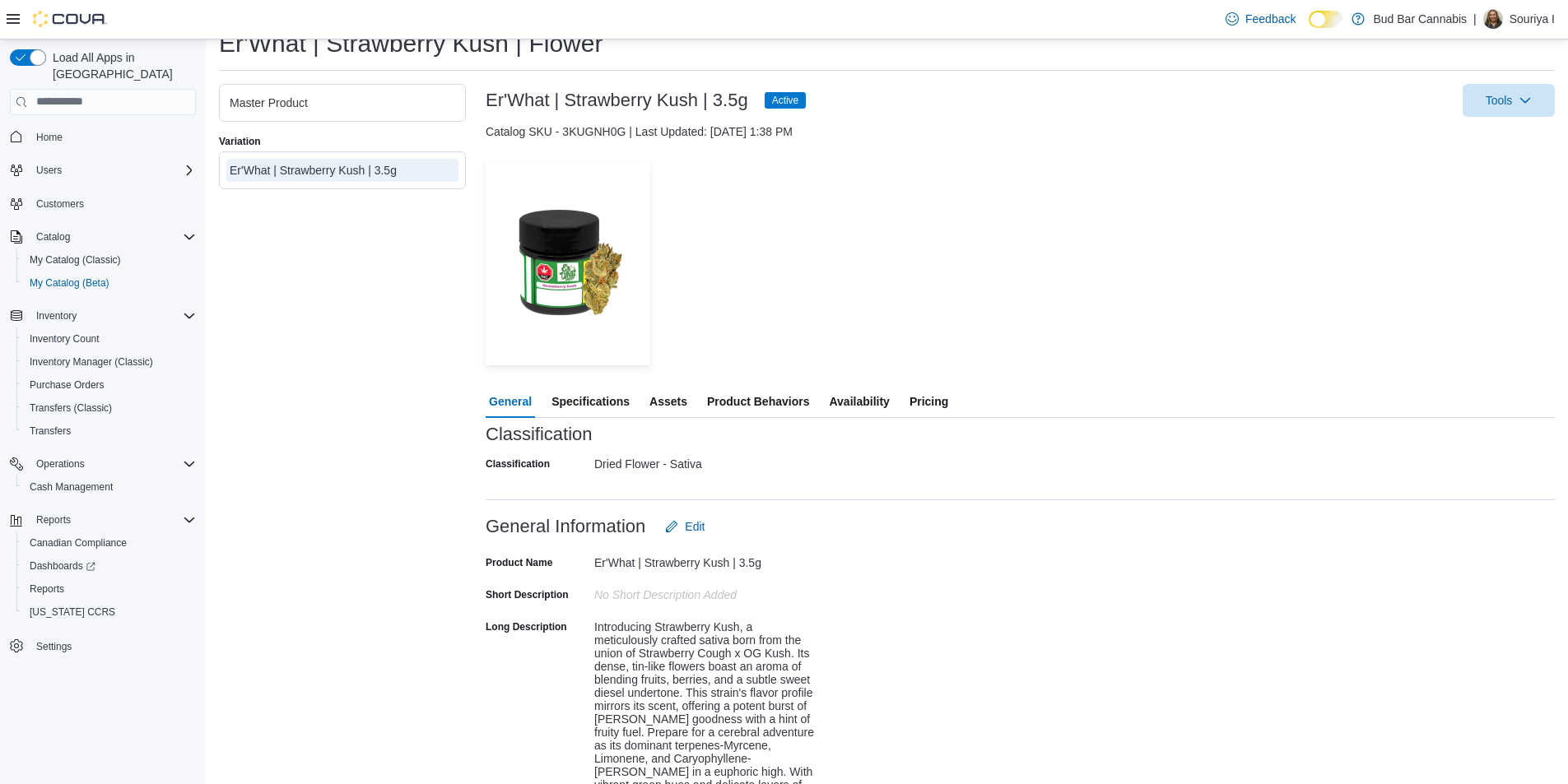
scroll to position [0, 0]
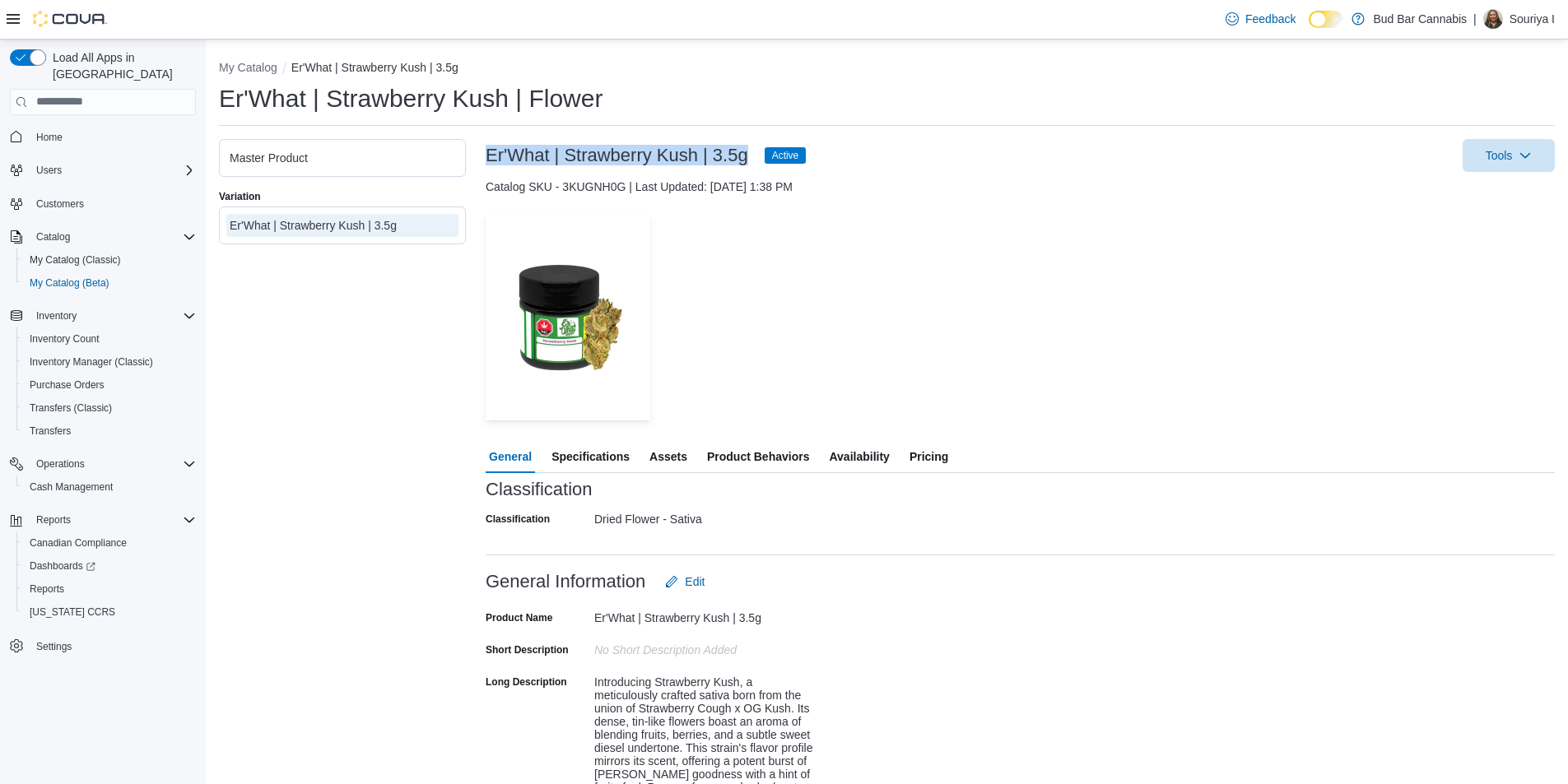
drag, startPoint x: 750, startPoint y: 154, endPoint x: 490, endPoint y: 162, distance: 260.1
click at [490, 162] on div "Er'What | Strawberry Kush | 3.5g Active" at bounding box center [646, 156] width 320 height 20
copy h3 "Er'What | Strawberry Kush | 3.5g"
